Goal: Check status: Check status

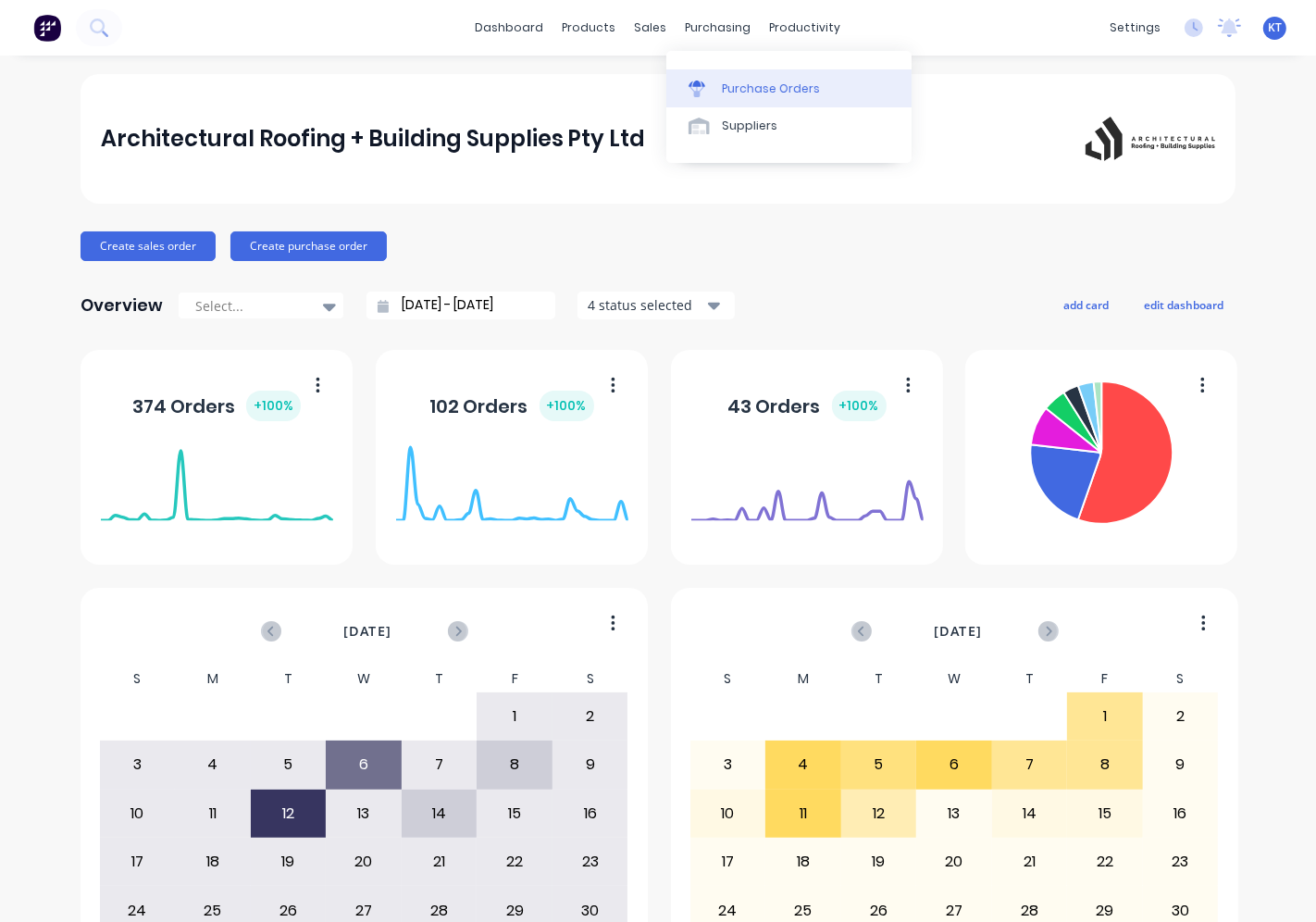
click at [685, 84] on link "Purchase Orders" at bounding box center [789, 88] width 245 height 37
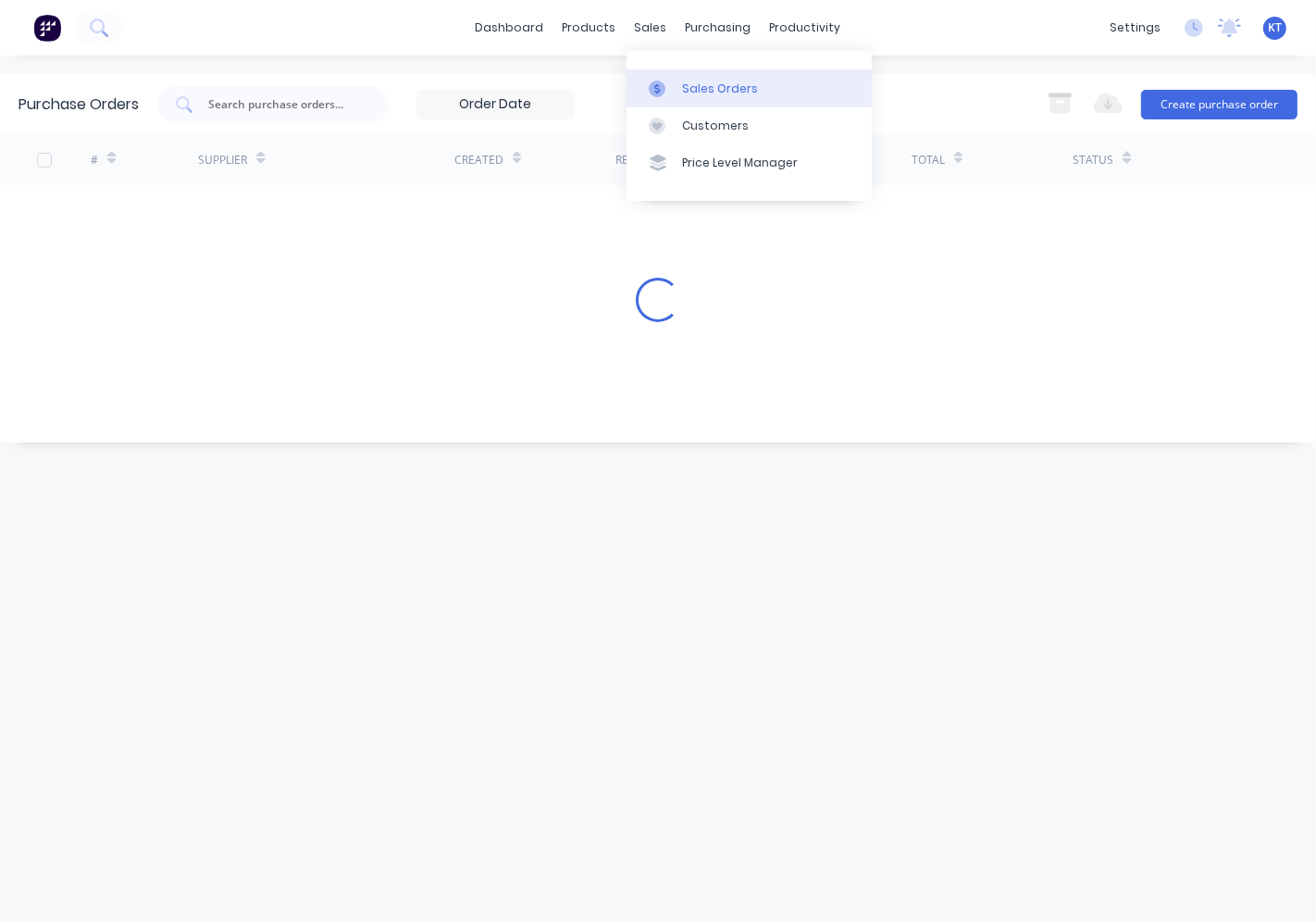
click at [669, 85] on div at bounding box center [663, 88] width 28 height 16
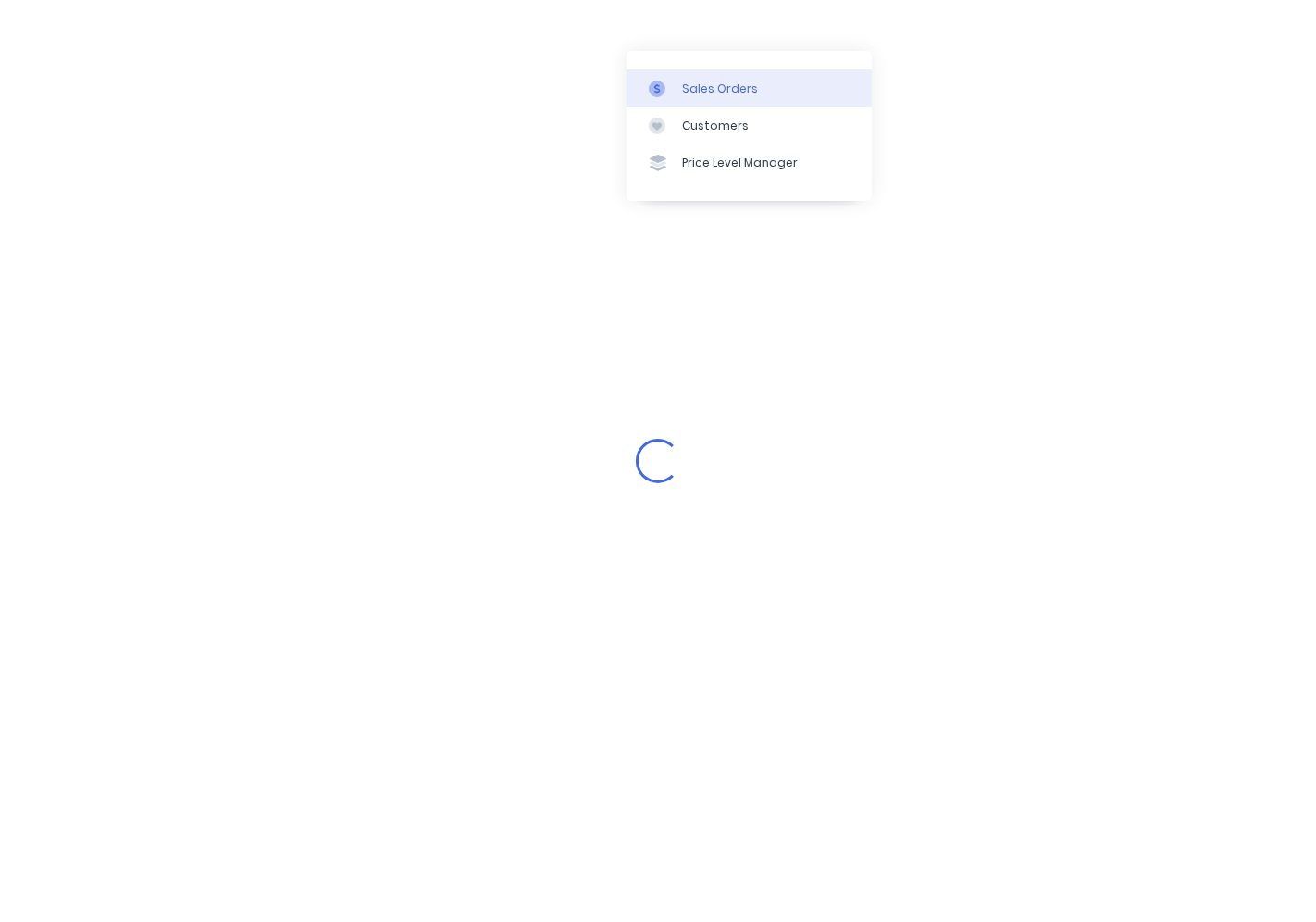
click at [698, 91] on div "Sales Orders" at bounding box center [720, 88] width 76 height 16
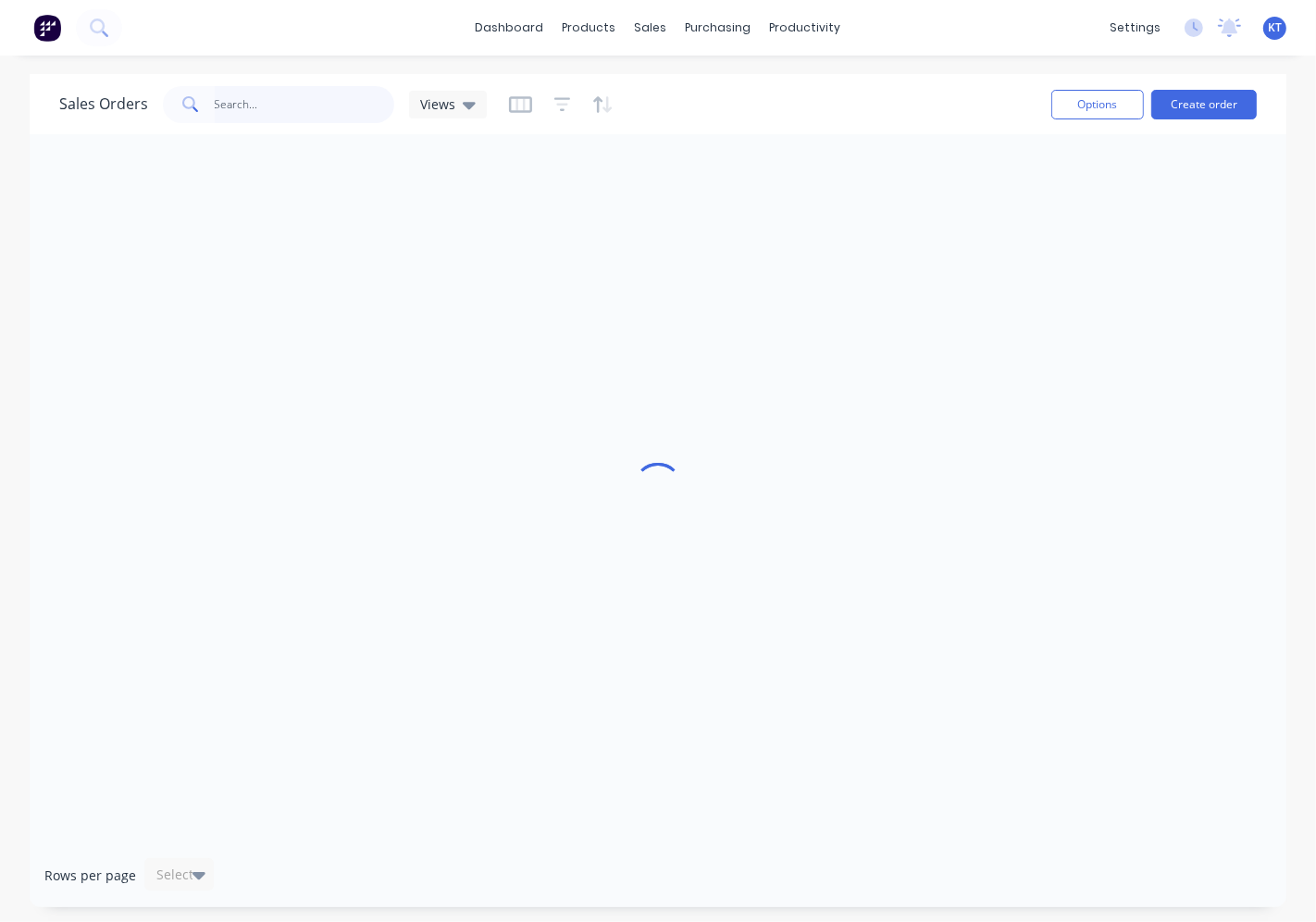
click at [269, 103] on input "text" at bounding box center [305, 104] width 180 height 37
click at [278, 115] on input "text" at bounding box center [305, 104] width 180 height 37
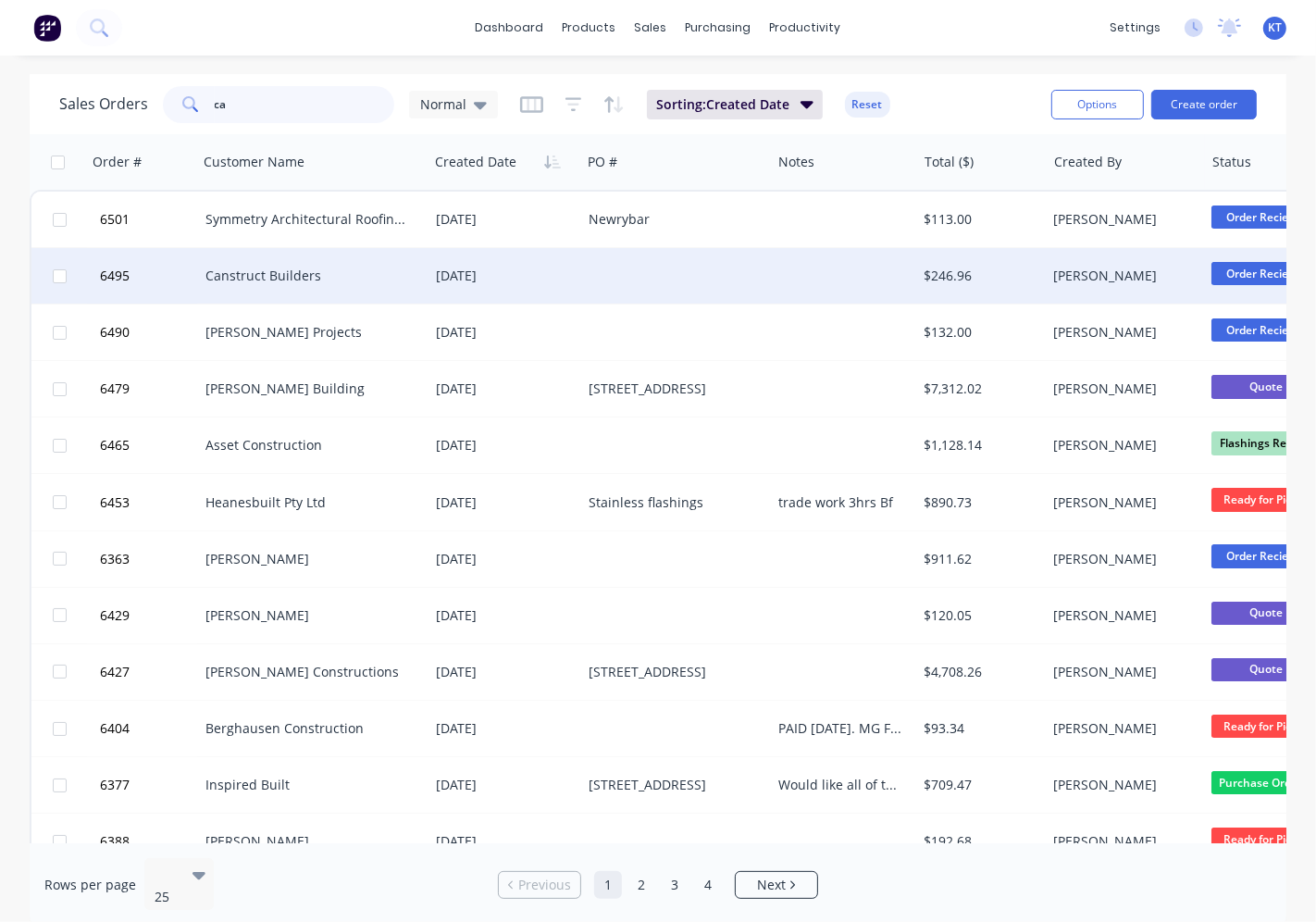
type input "ca"
click at [562, 274] on div "[DATE]" at bounding box center [505, 275] width 138 height 18
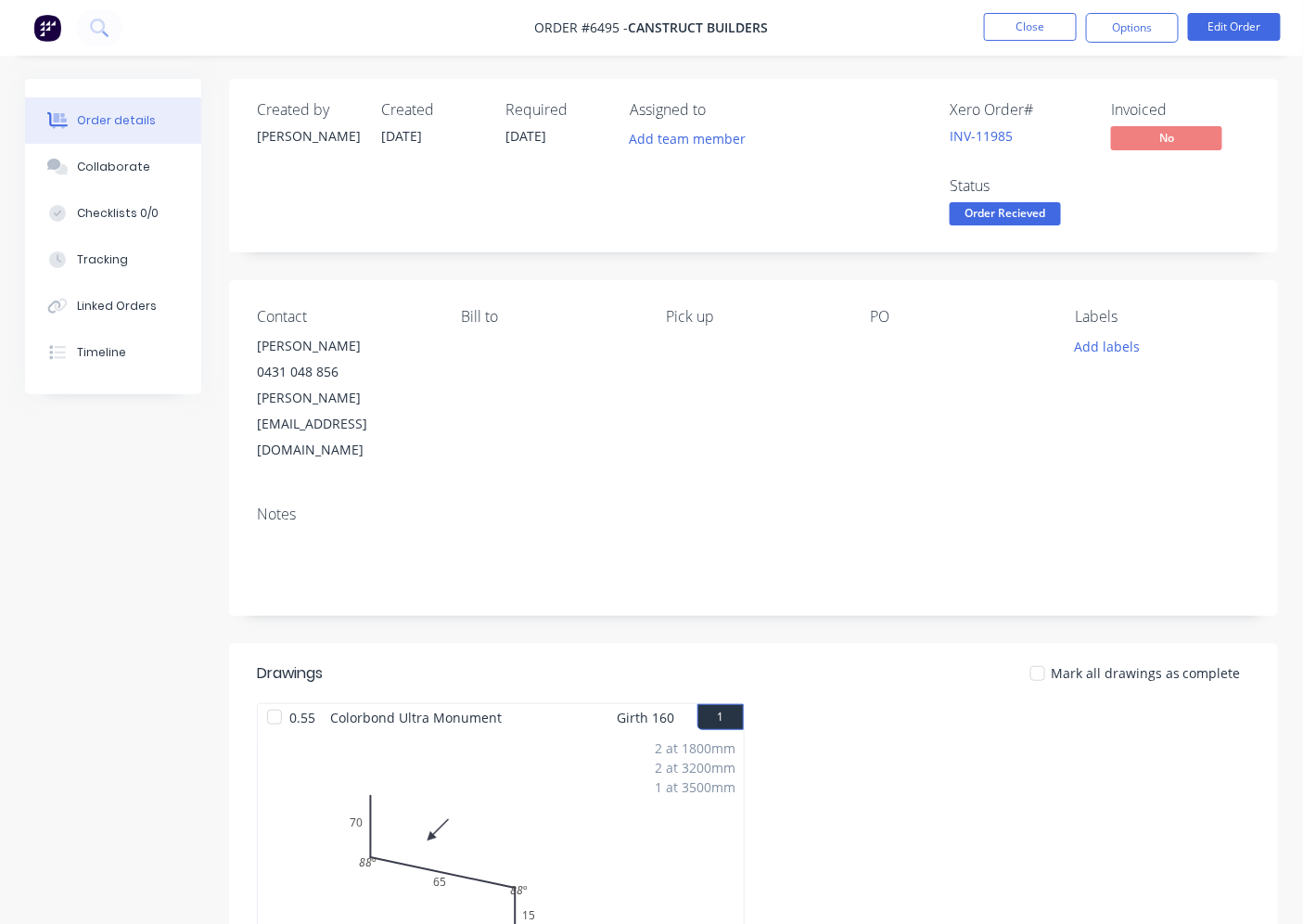
click at [1022, 194] on div "Order Recieved" at bounding box center [1005, 196] width 95 height 24
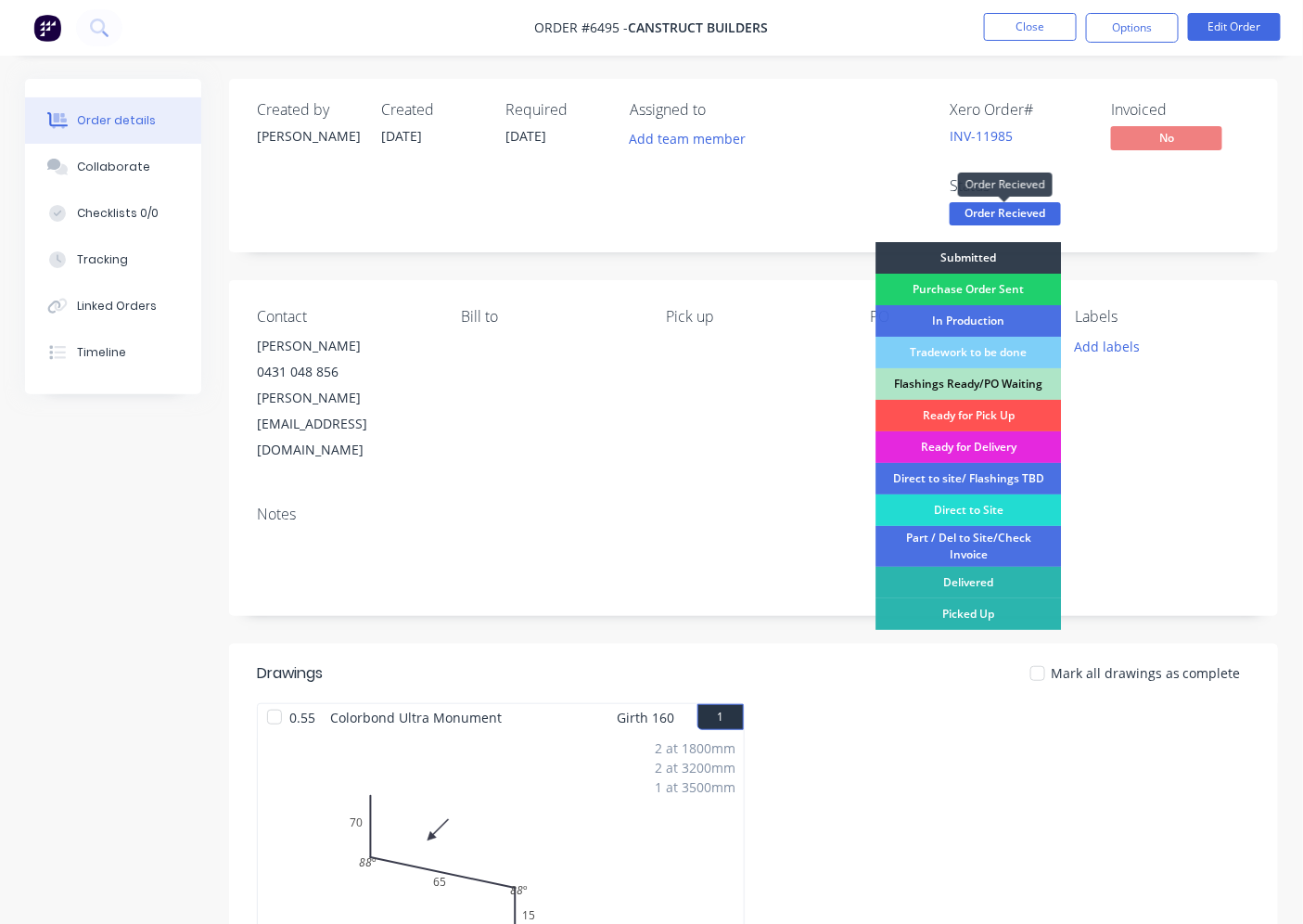
click at [1025, 212] on span "Order Recieved" at bounding box center [1004, 214] width 111 height 23
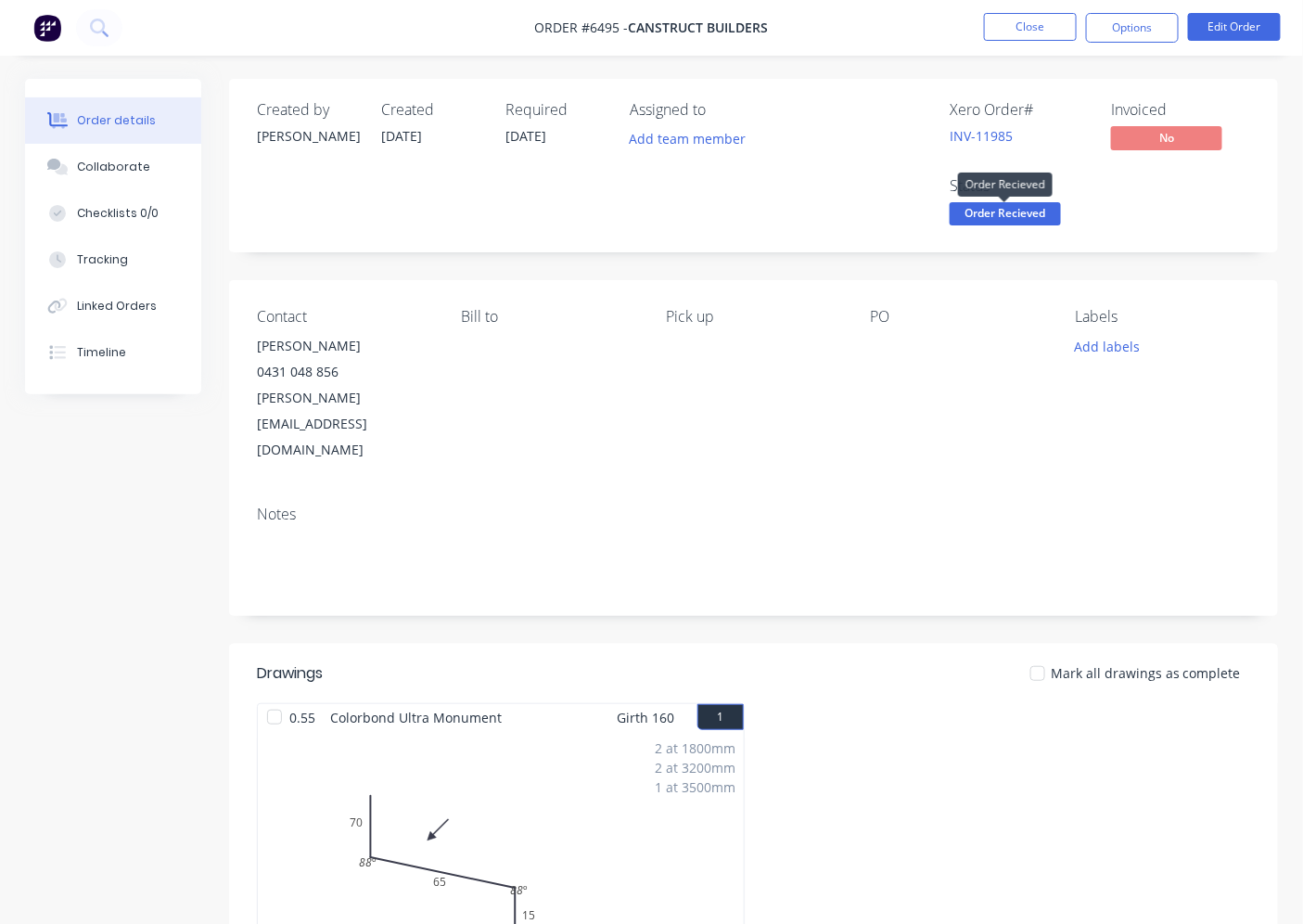
click at [1024, 214] on span "Order Recieved" at bounding box center [1004, 214] width 111 height 23
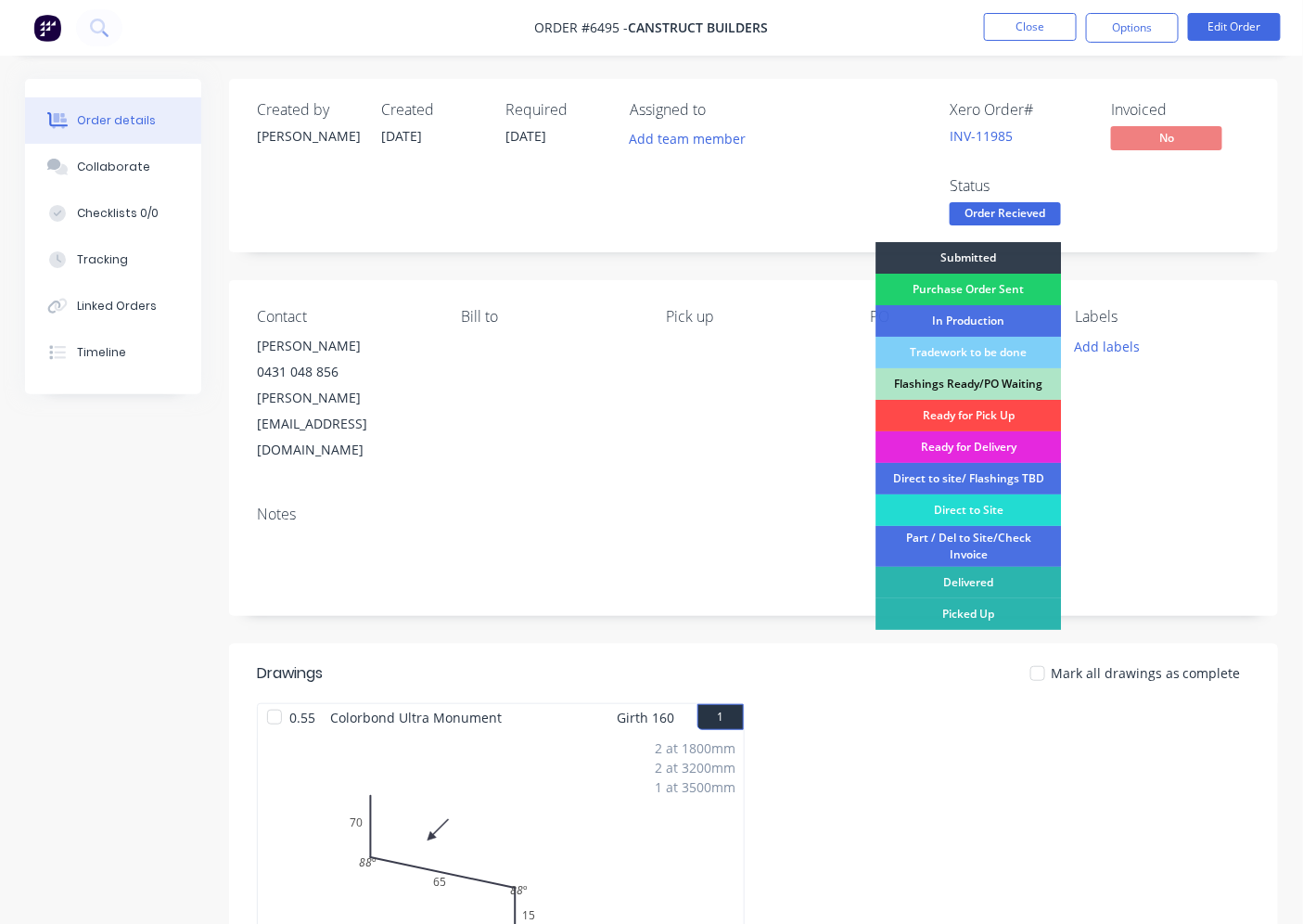
click at [967, 406] on div "Ready for Pick Up" at bounding box center [969, 416] width 186 height 32
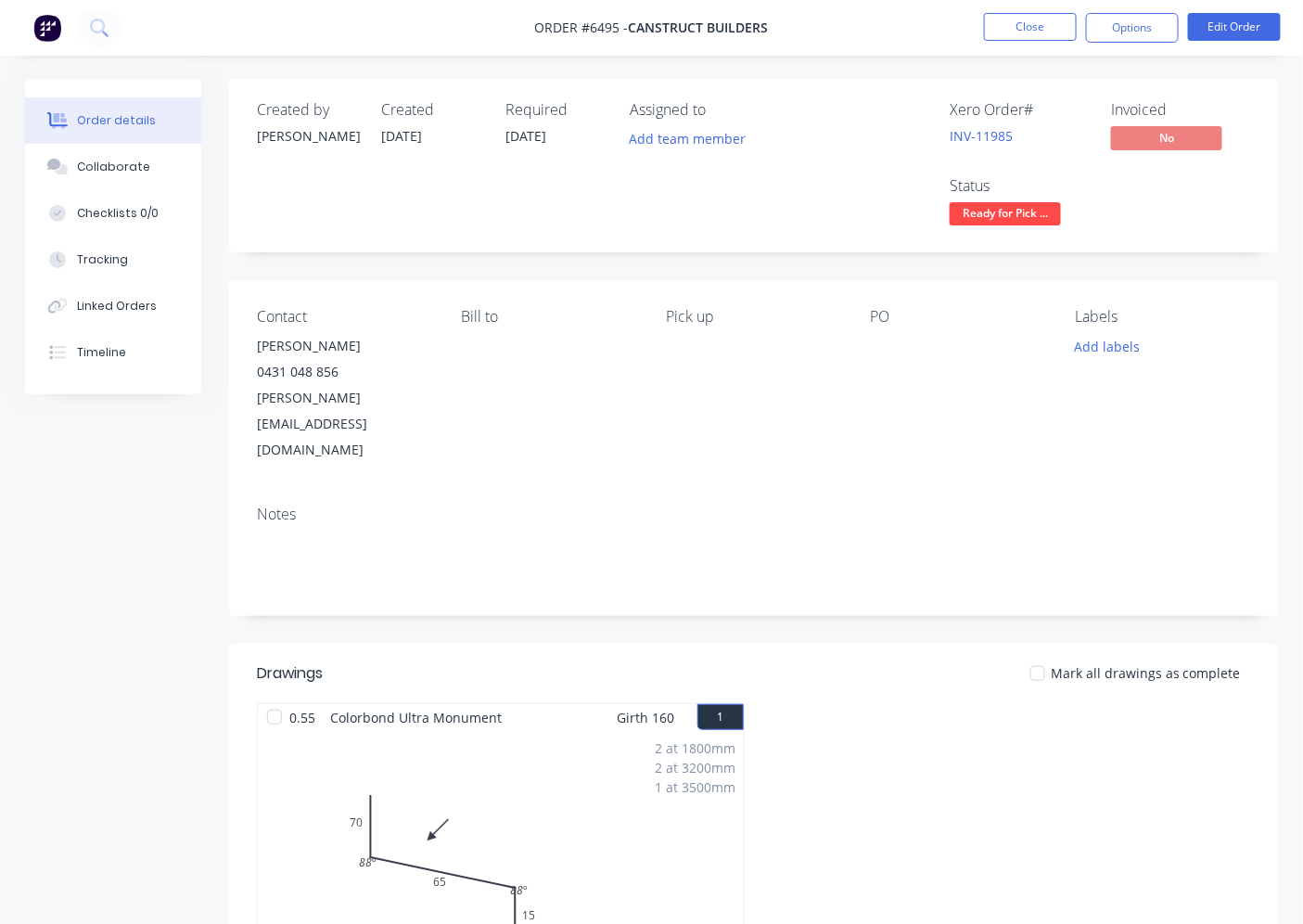
click at [1056, 654] on div at bounding box center [1037, 673] width 37 height 37
drag, startPoint x: 1154, startPoint y: 28, endPoint x: 1086, endPoint y: 48, distance: 70.9
click at [1152, 29] on button "Options" at bounding box center [1133, 27] width 93 height 30
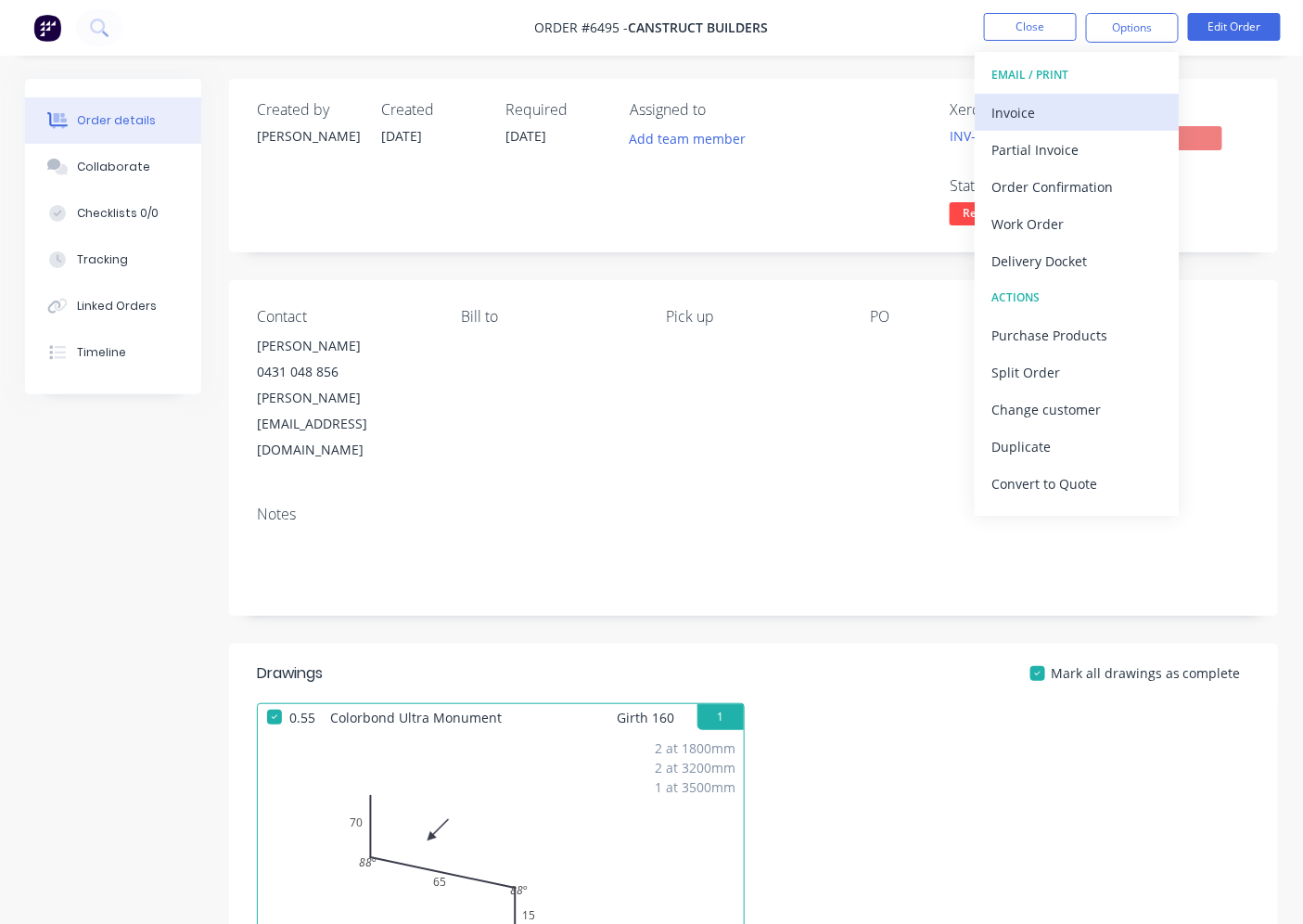
click at [993, 109] on div "Invoice" at bounding box center [1077, 113] width 171 height 27
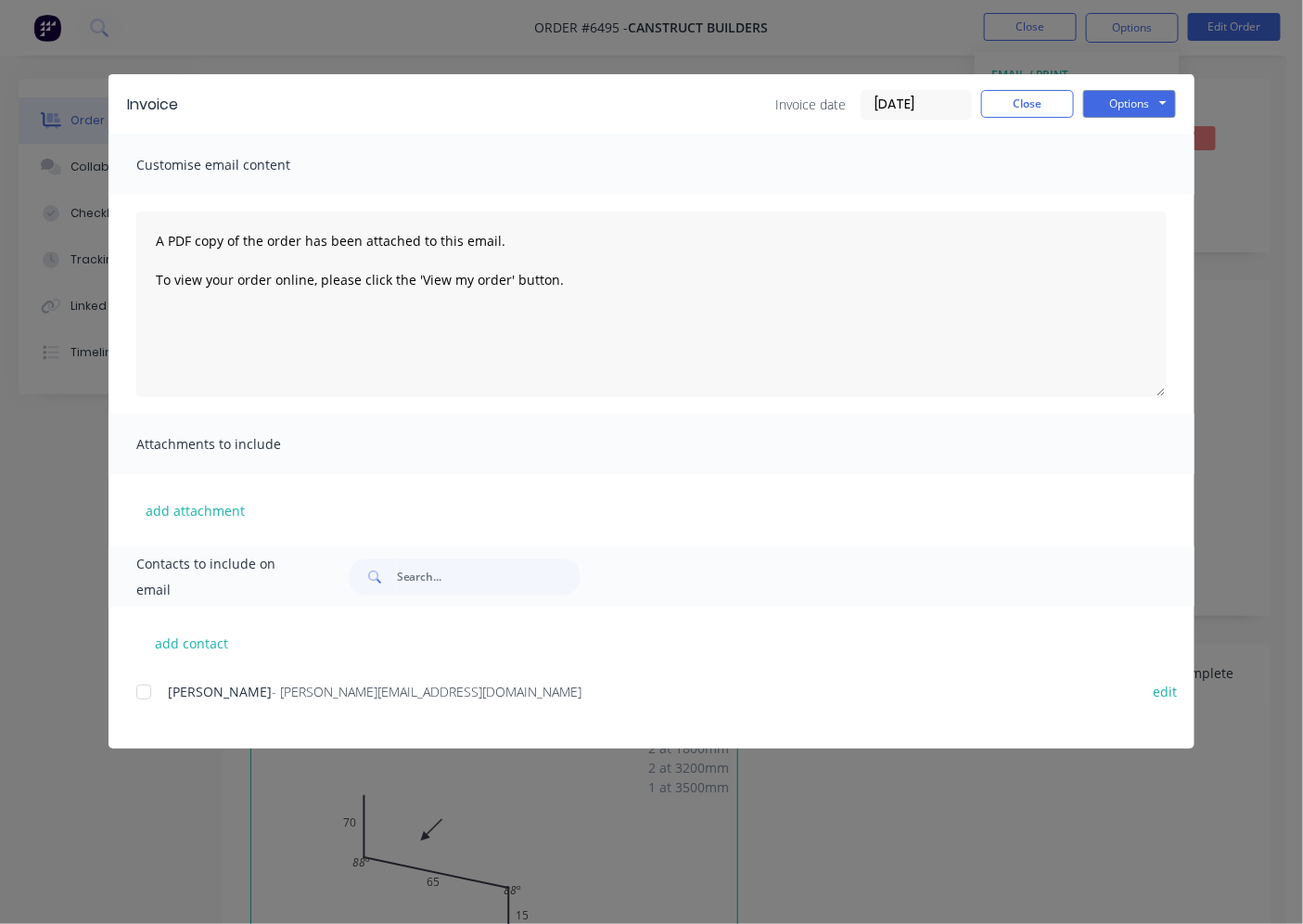
click at [136, 686] on div at bounding box center [144, 692] width 37 height 37
click at [1155, 102] on button "Options" at bounding box center [1130, 103] width 93 height 28
click at [1127, 191] on button "Email" at bounding box center [1143, 198] width 119 height 31
